Goal: Information Seeking & Learning: Learn about a topic

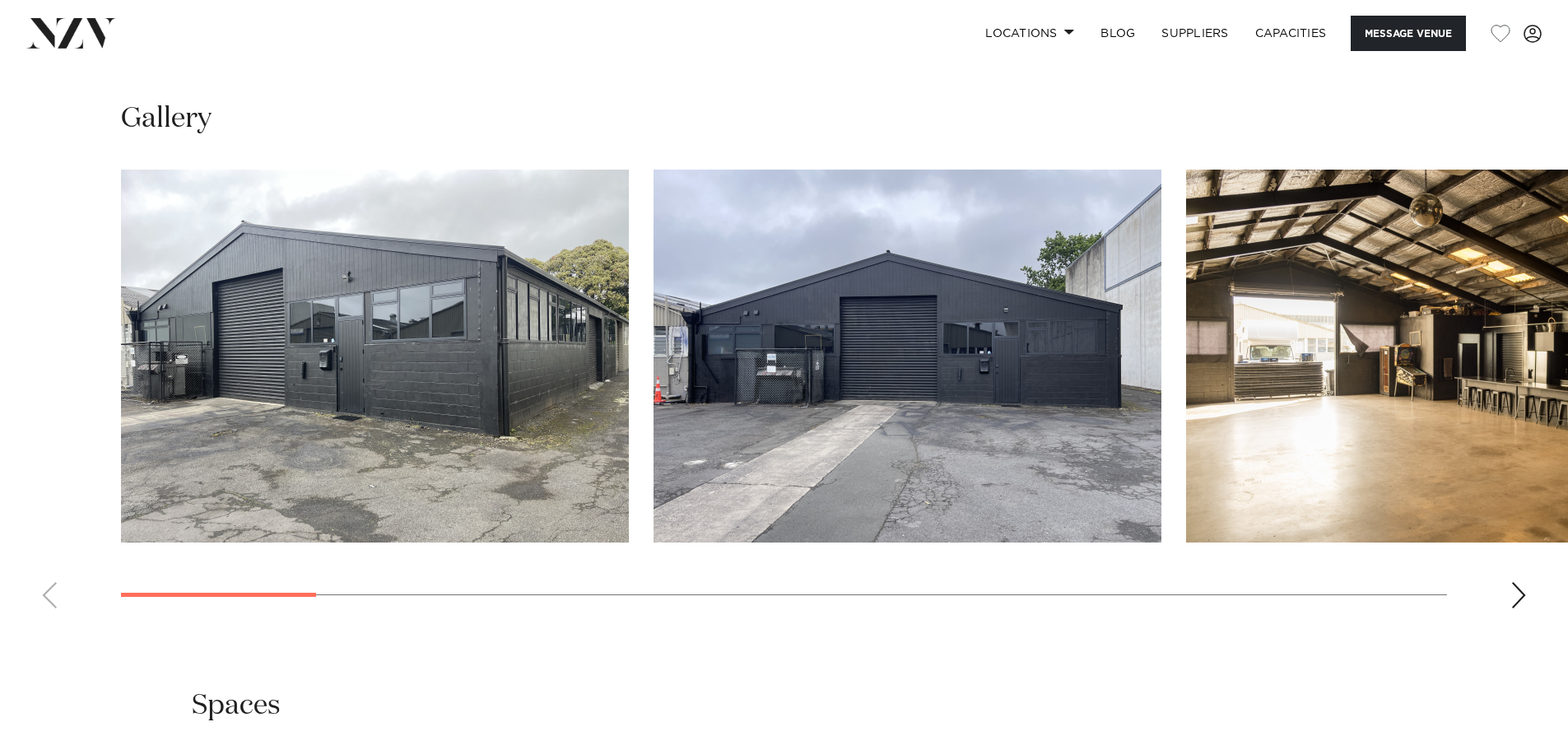
scroll to position [1565, 0]
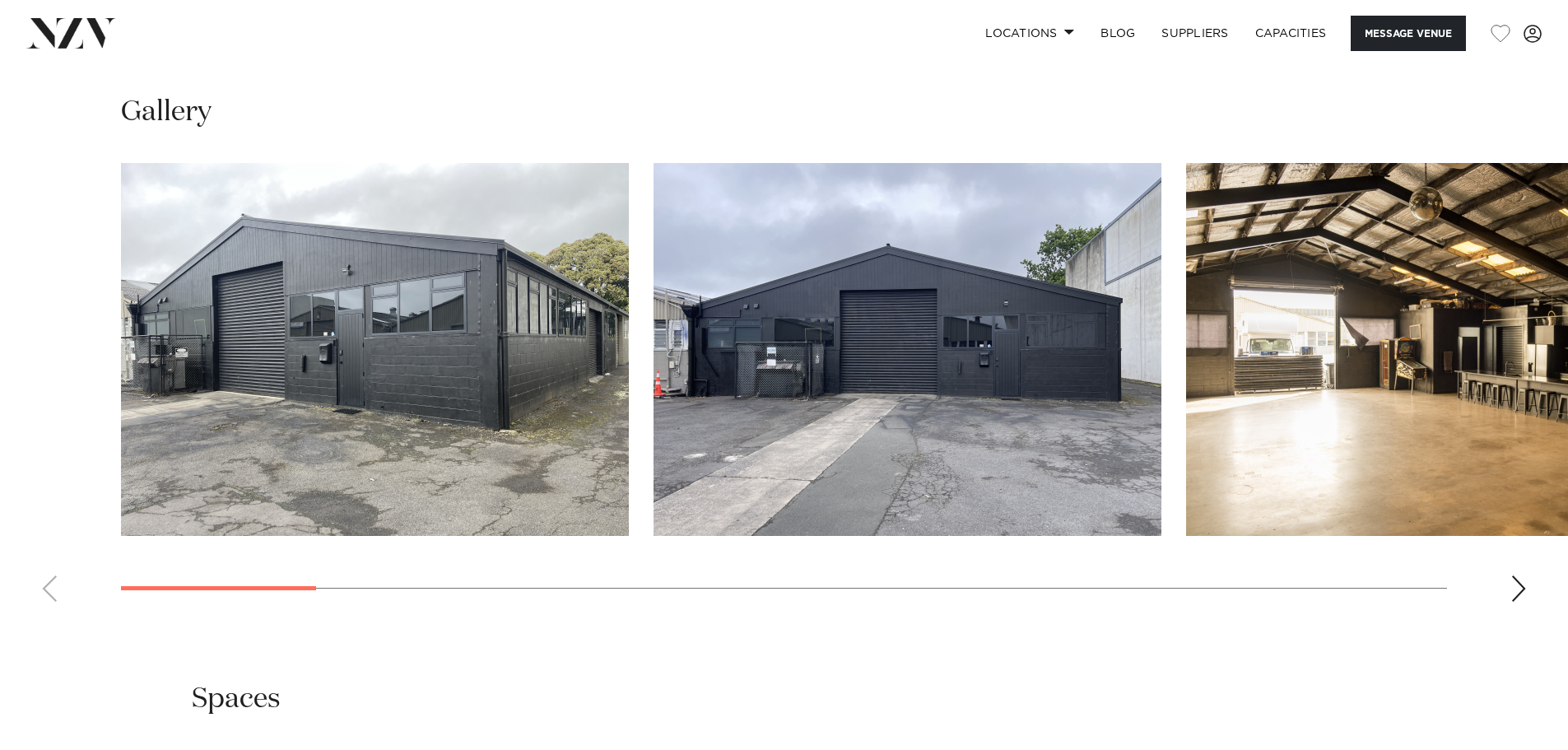
click at [1520, 586] on div "Next slide" at bounding box center [1519, 588] width 17 height 26
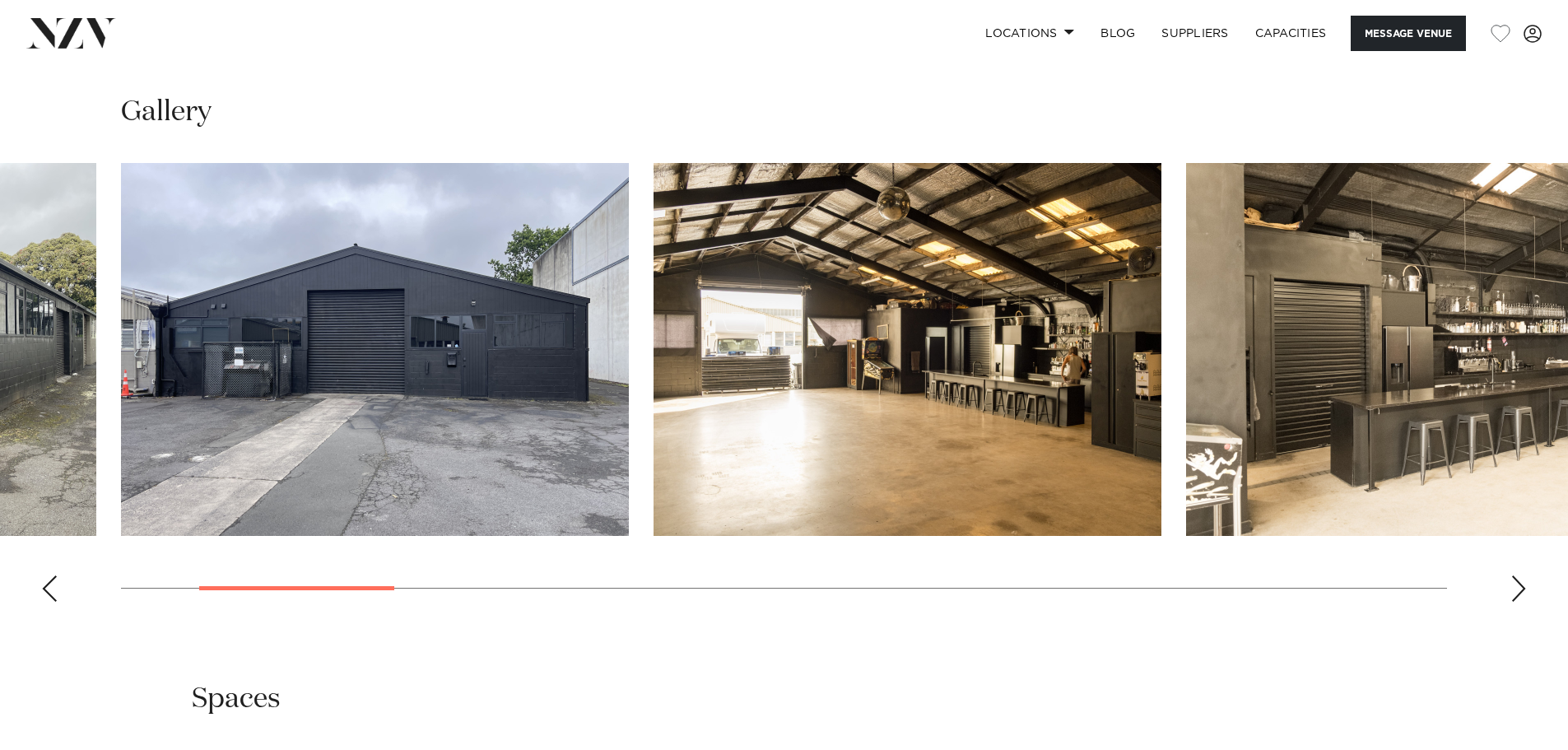
click at [1520, 587] on div "Next slide" at bounding box center [1519, 588] width 17 height 26
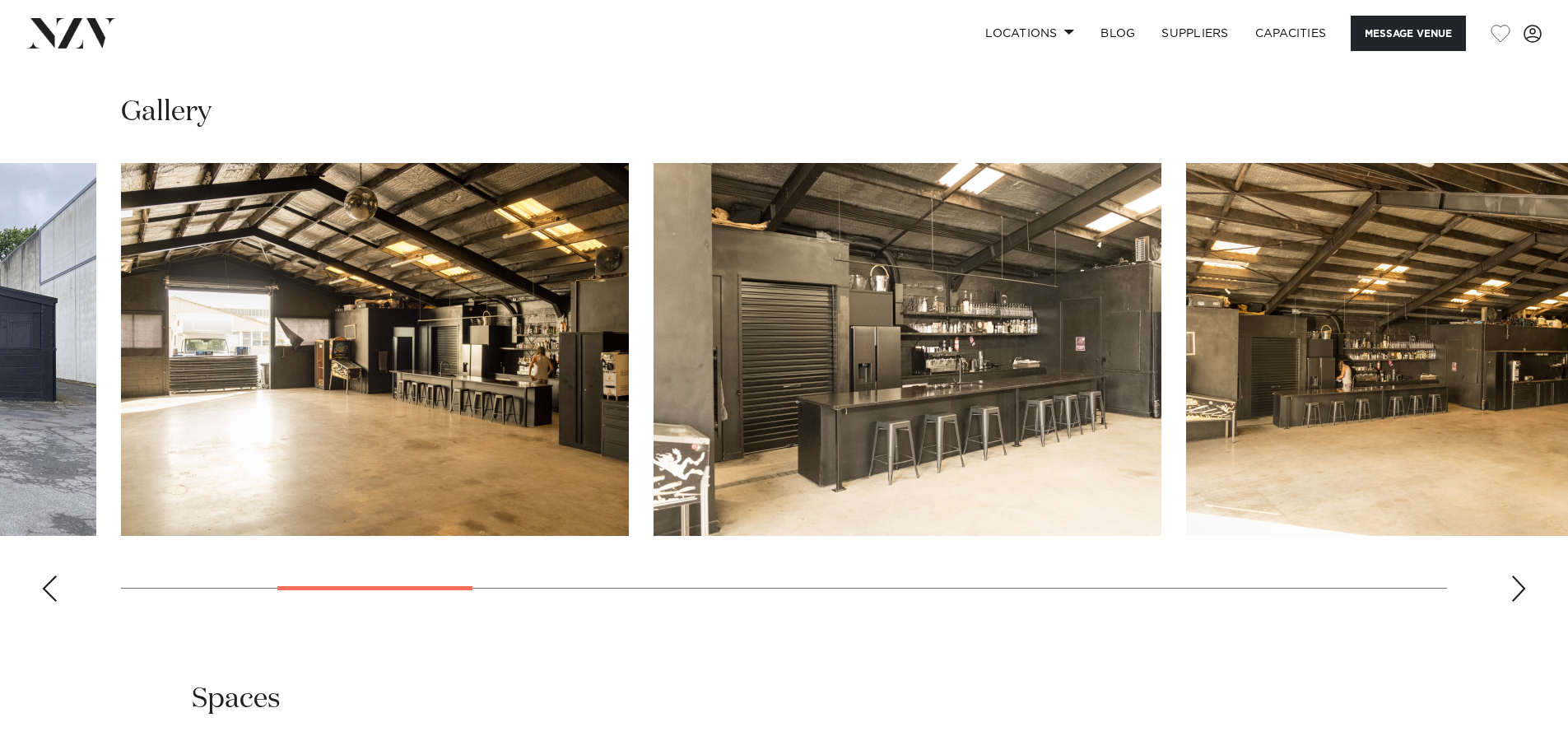
click at [1520, 587] on div "Next slide" at bounding box center [1519, 588] width 17 height 26
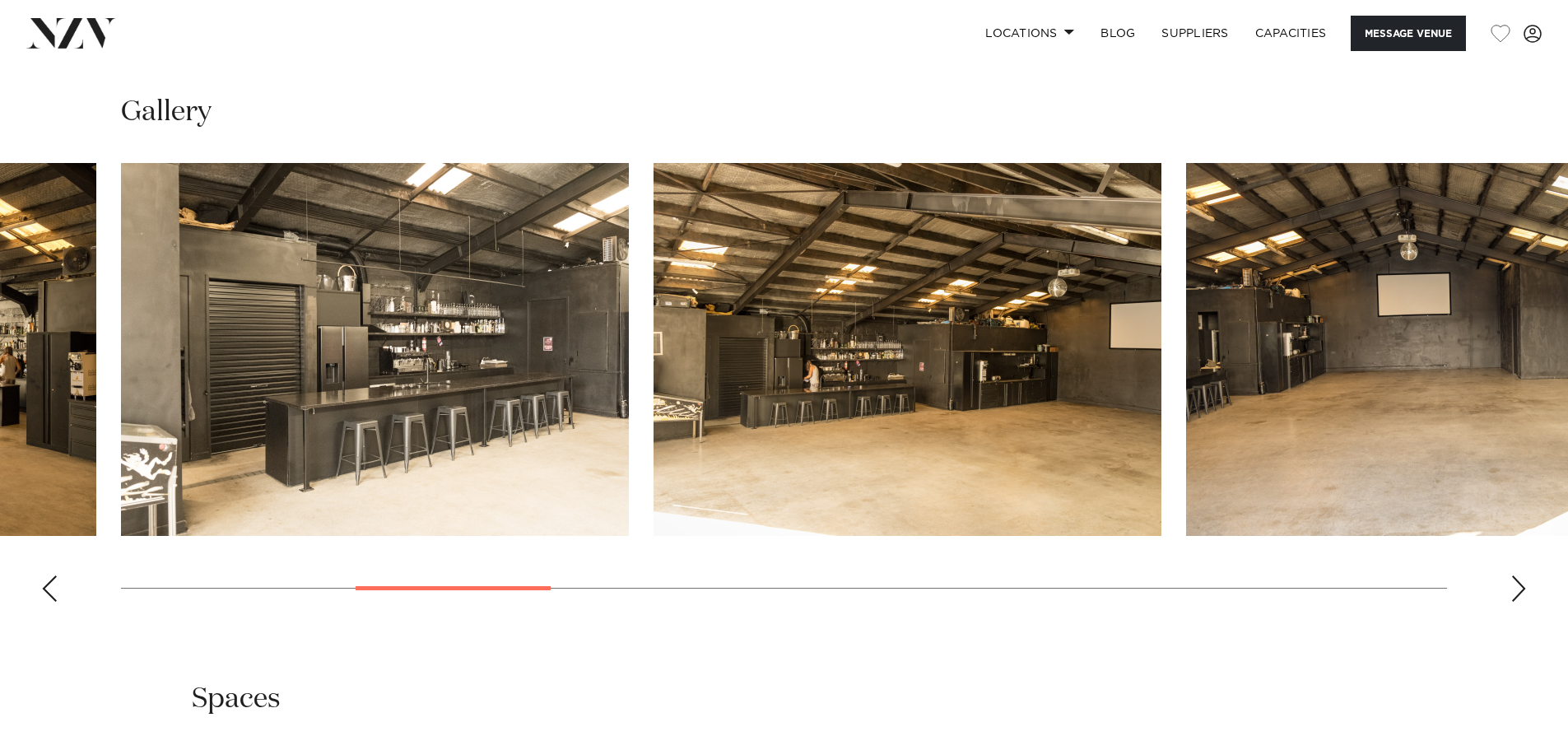
click at [1520, 587] on div "Next slide" at bounding box center [1519, 588] width 17 height 26
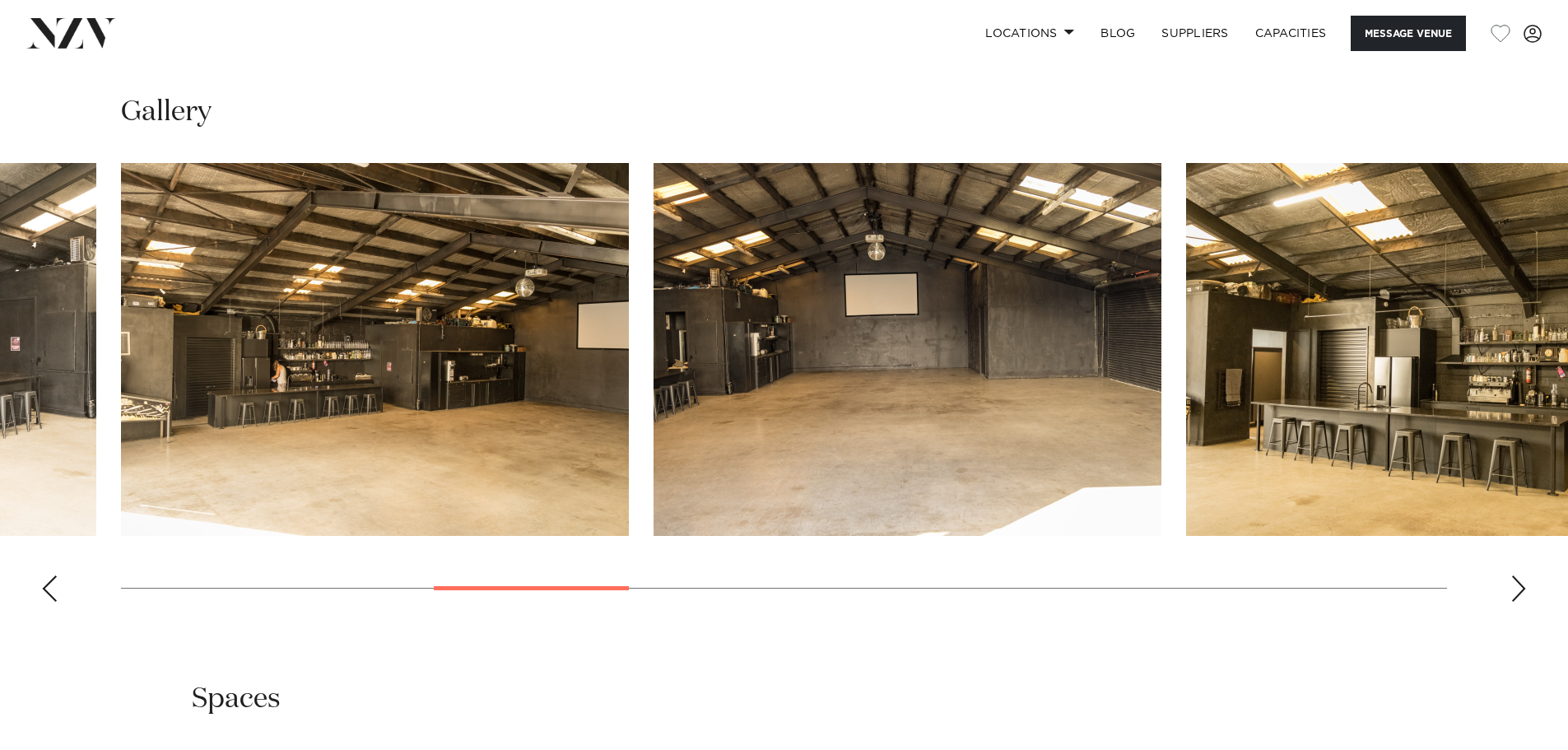
click at [1520, 587] on div "Next slide" at bounding box center [1519, 588] width 17 height 26
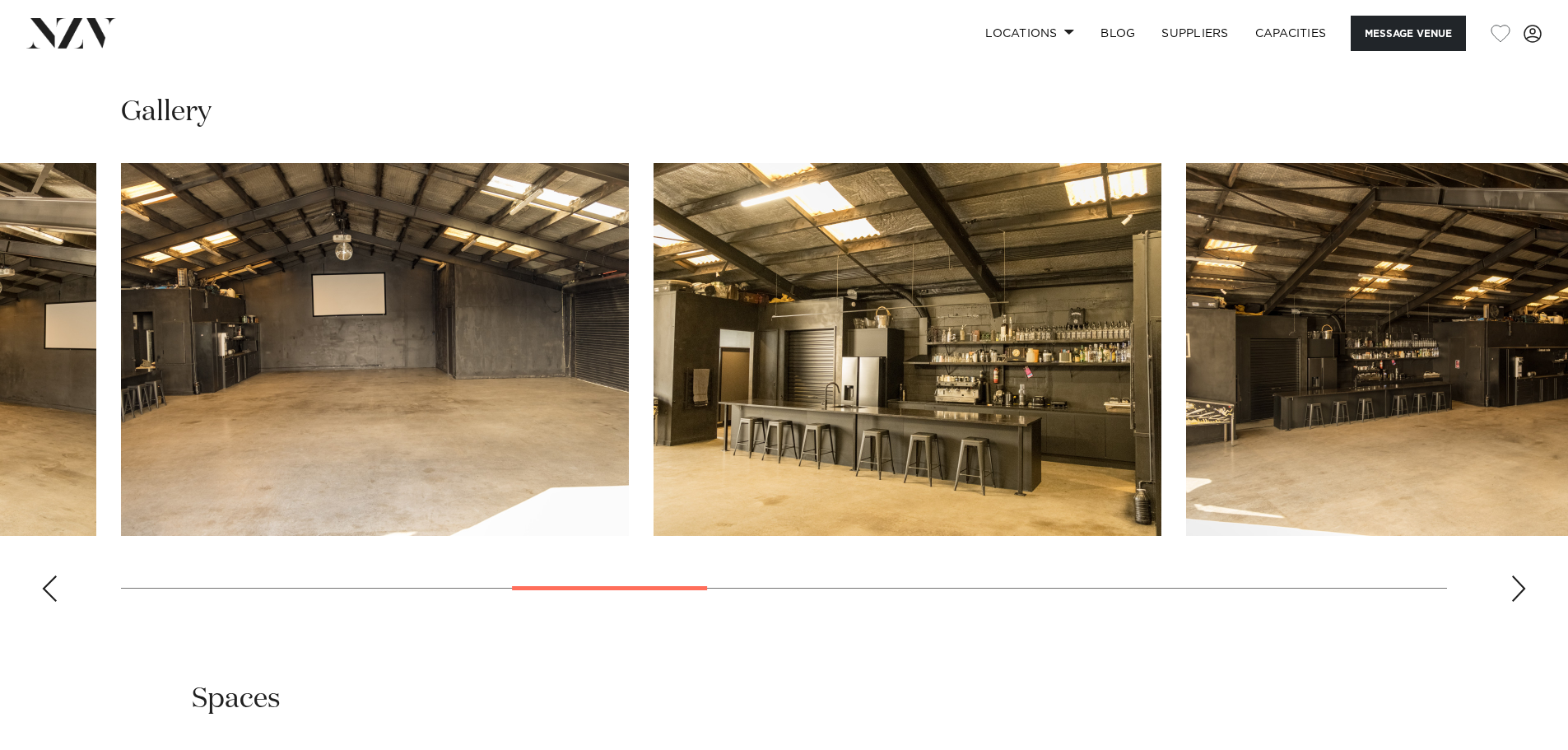
click at [1520, 587] on div "Next slide" at bounding box center [1519, 588] width 17 height 26
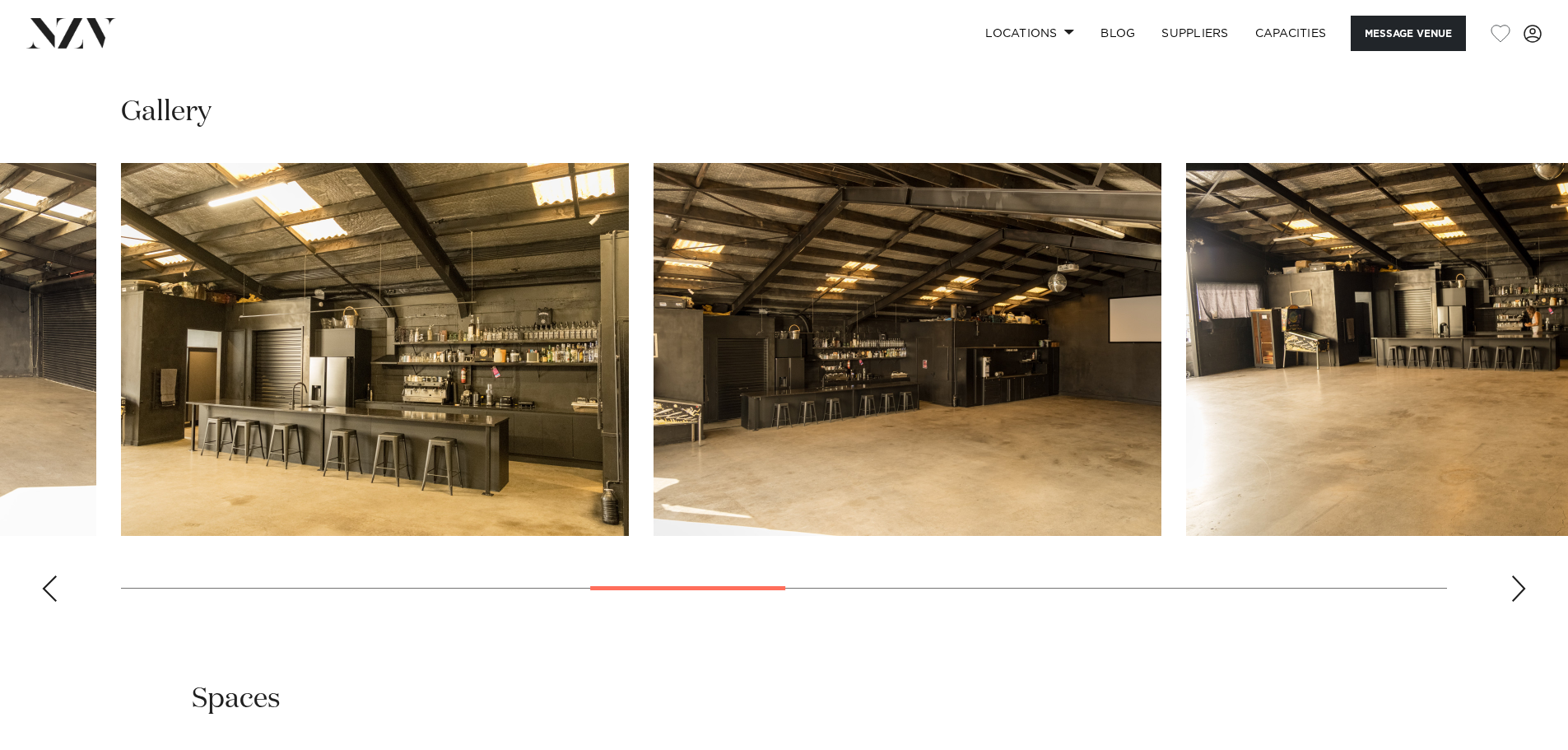
click at [1520, 587] on div "Next slide" at bounding box center [1519, 588] width 17 height 26
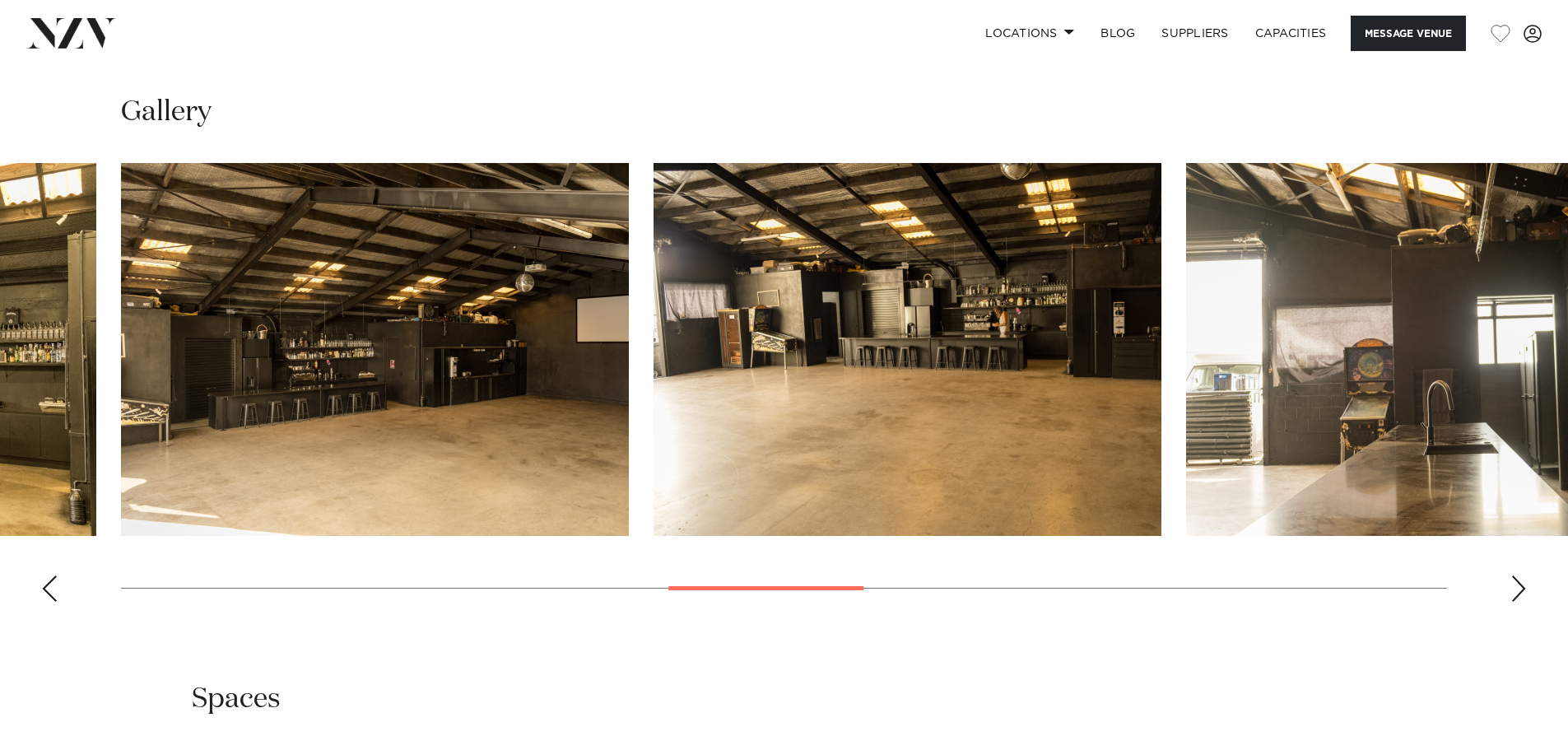
click at [1520, 587] on div "Next slide" at bounding box center [1519, 588] width 17 height 26
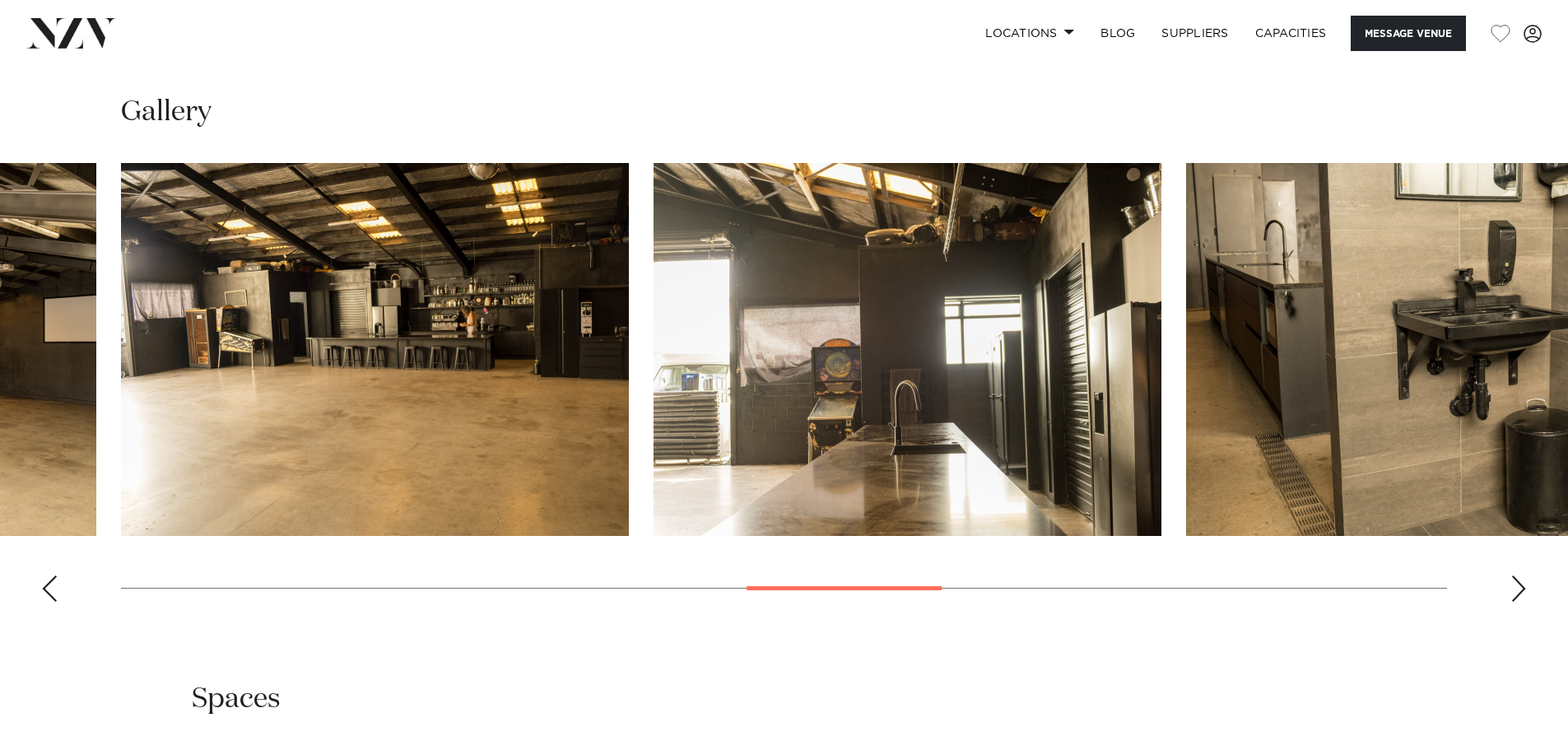
click at [1520, 587] on div "Next slide" at bounding box center [1519, 588] width 17 height 26
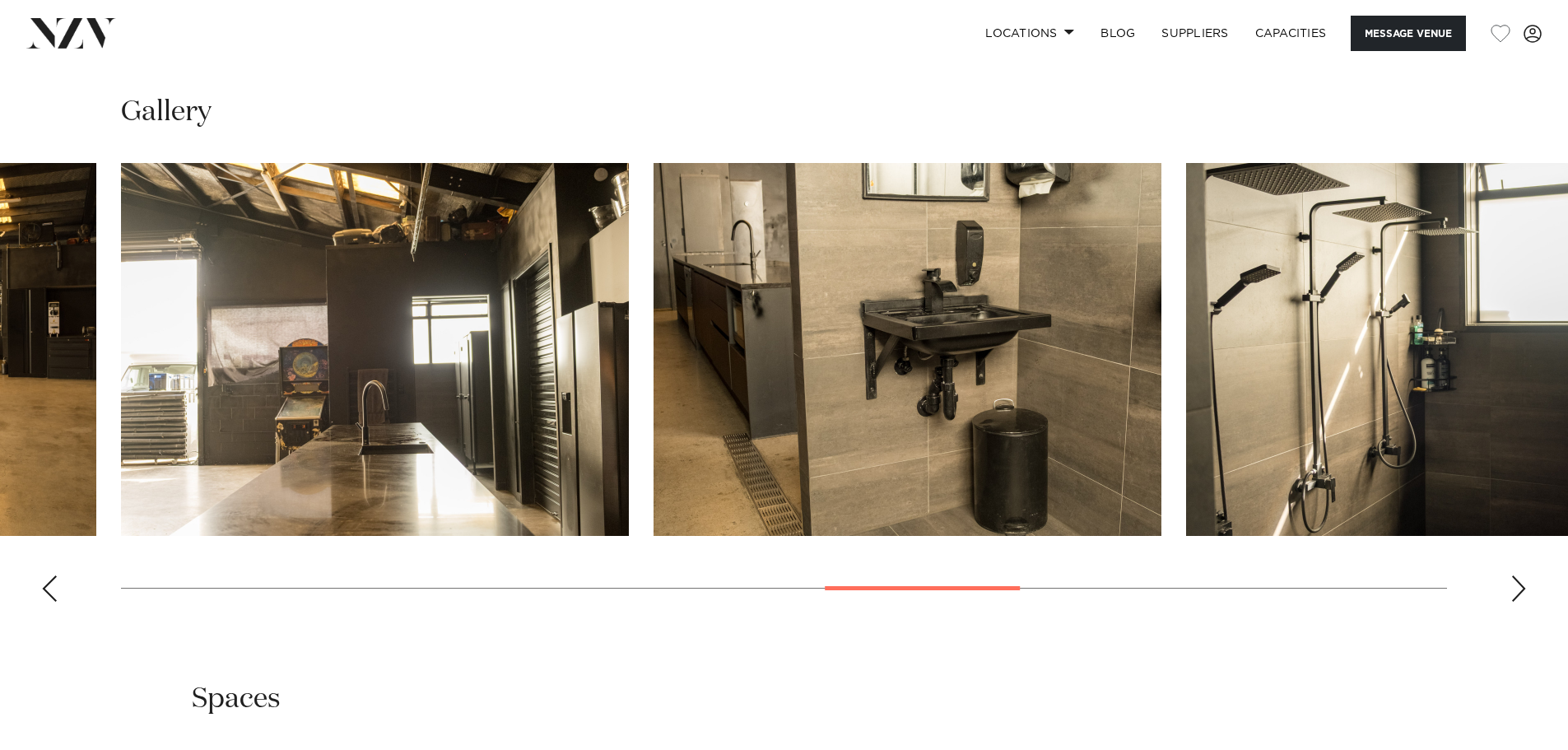
click at [1520, 587] on div "Next slide" at bounding box center [1519, 588] width 17 height 26
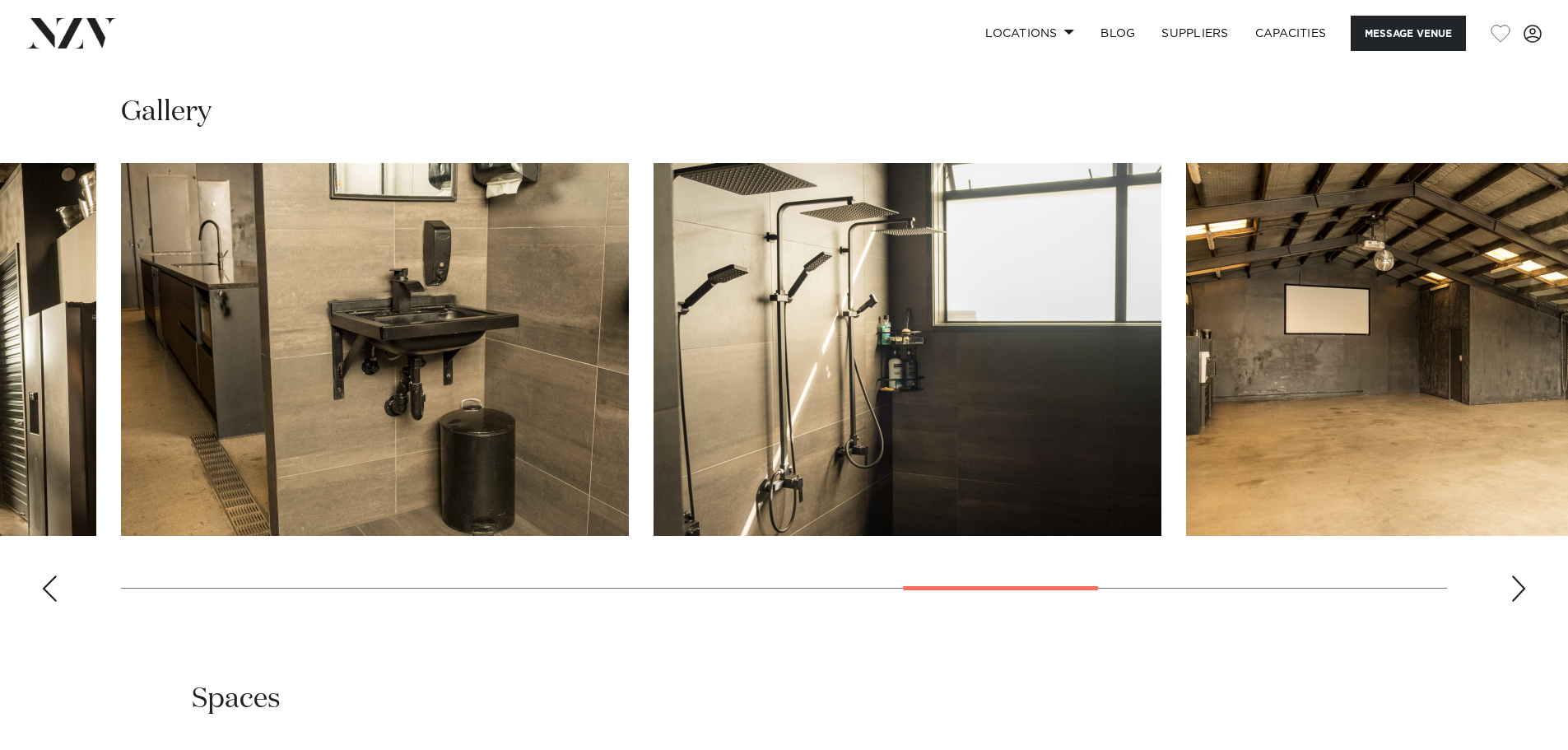
click at [1520, 587] on div "Next slide" at bounding box center [1519, 588] width 17 height 26
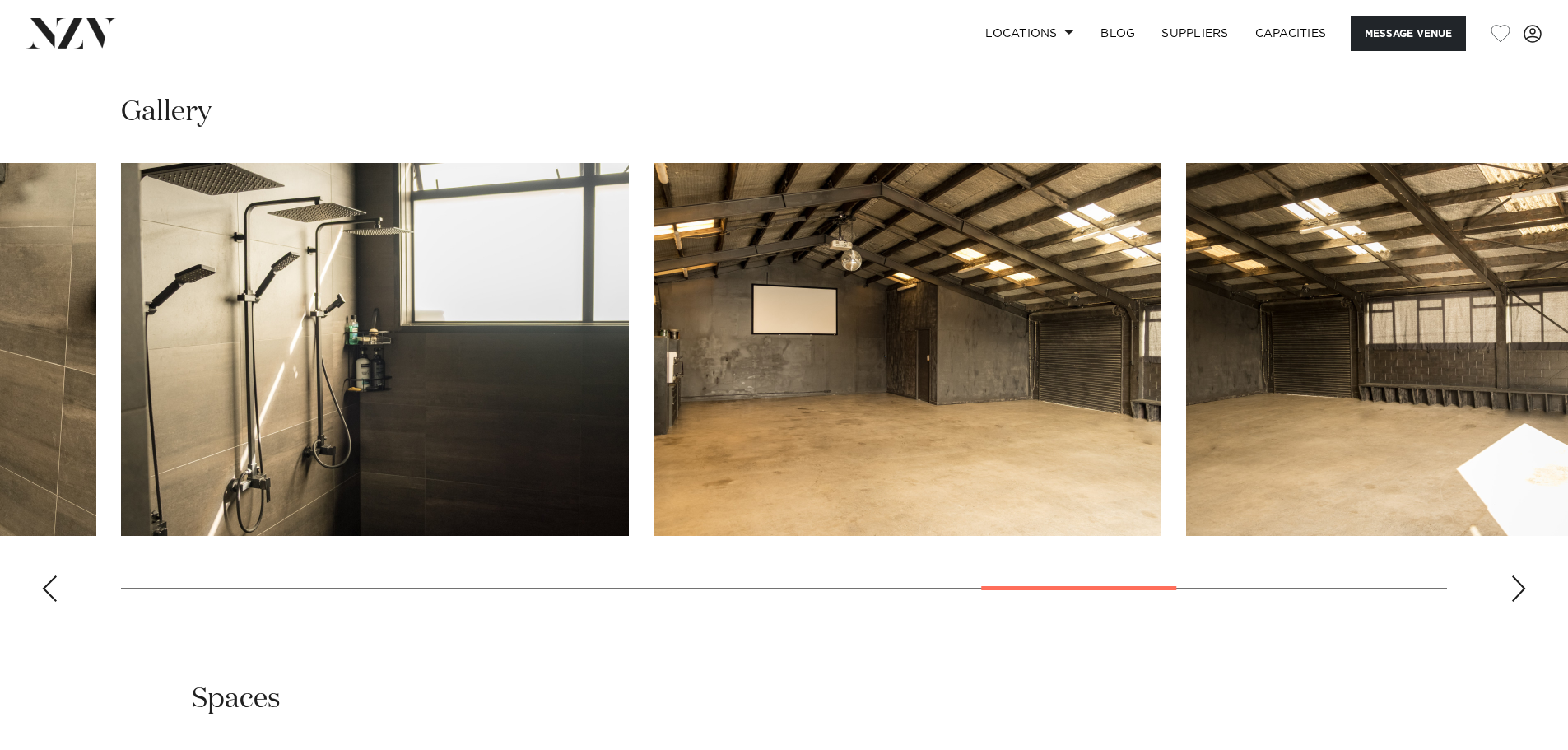
click at [1520, 587] on div "Next slide" at bounding box center [1519, 588] width 17 height 26
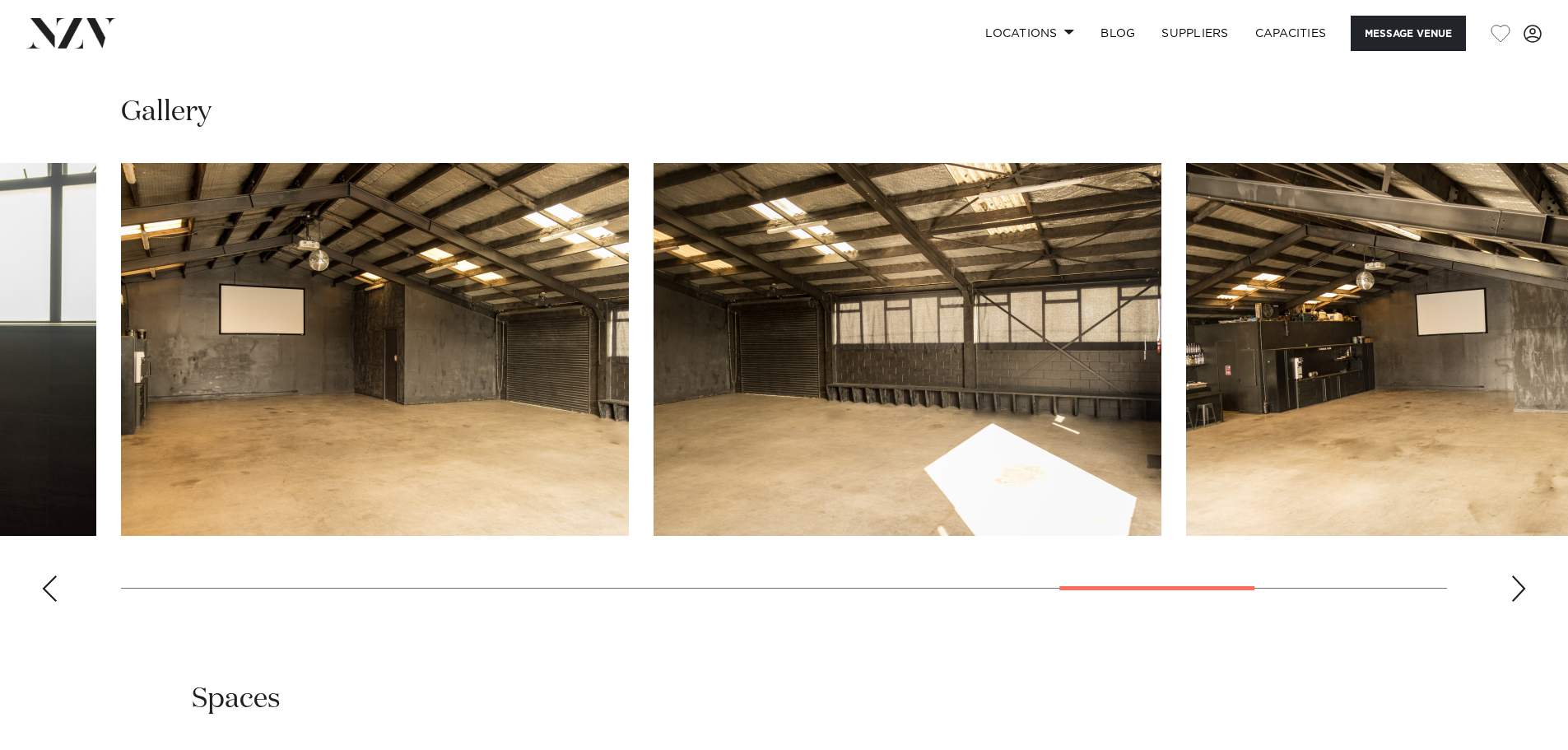
click at [1520, 587] on div "Next slide" at bounding box center [1519, 588] width 17 height 26
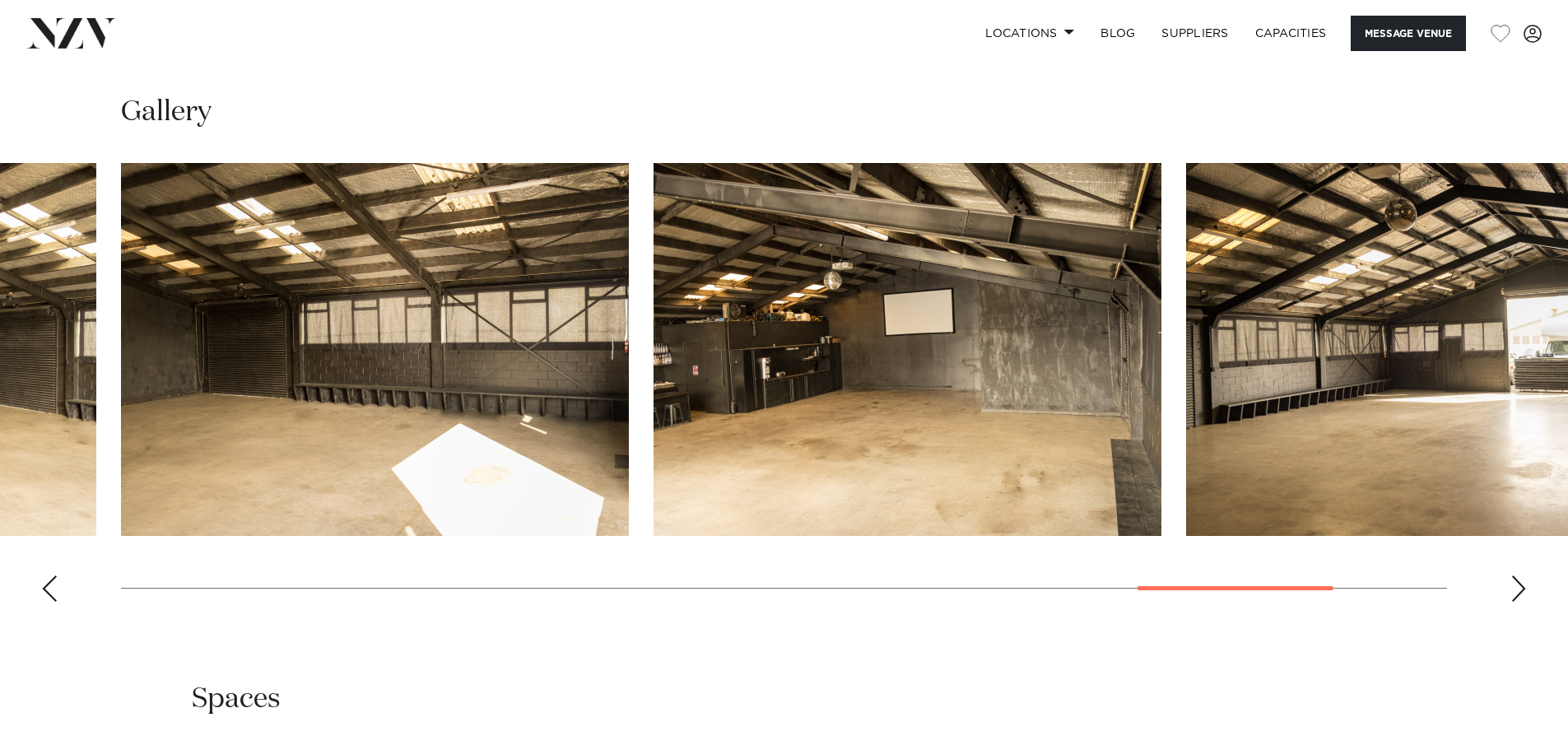
click at [1520, 587] on div "Next slide" at bounding box center [1519, 588] width 17 height 26
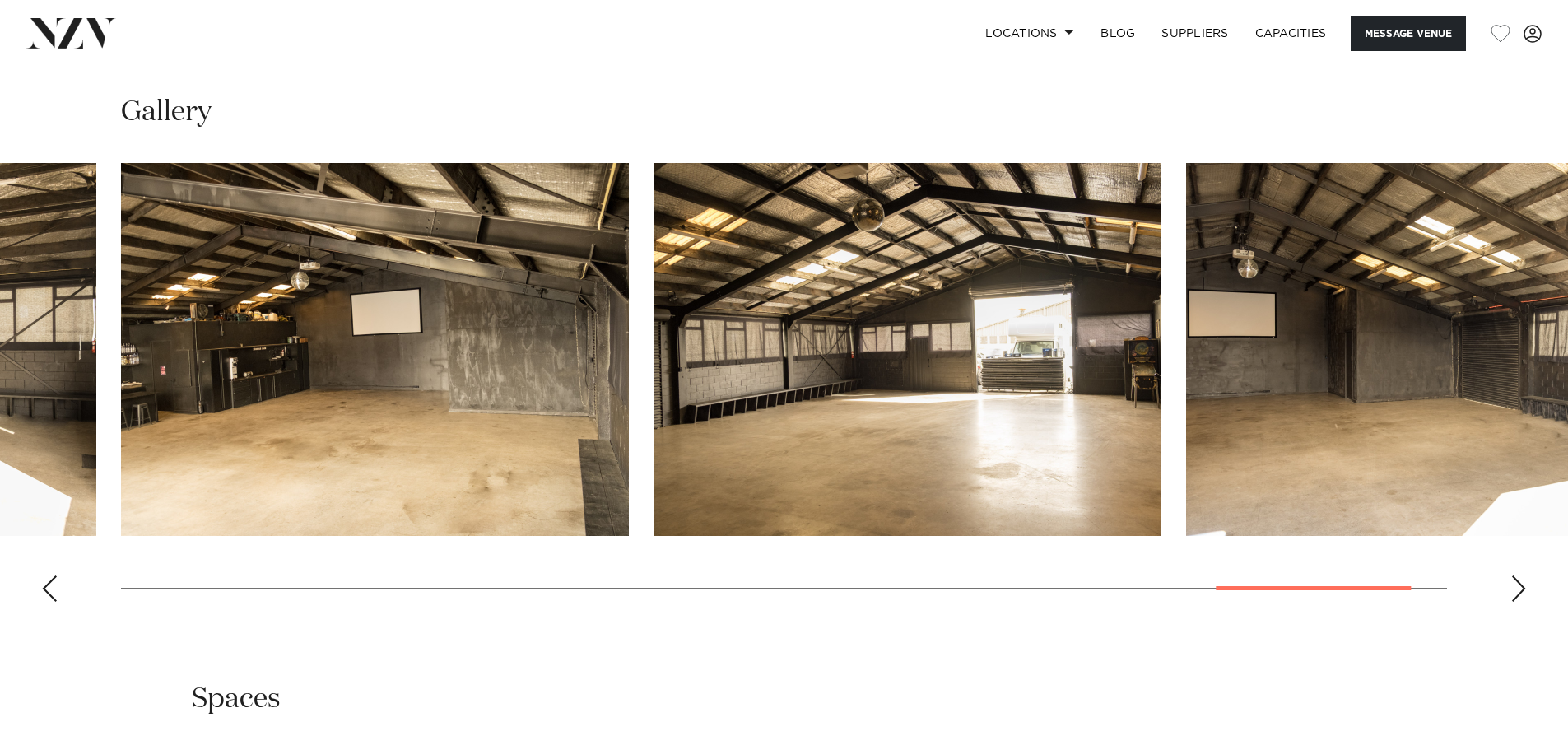
click at [1520, 587] on div "Next slide" at bounding box center [1519, 588] width 17 height 26
